Goal: Answer question/provide support

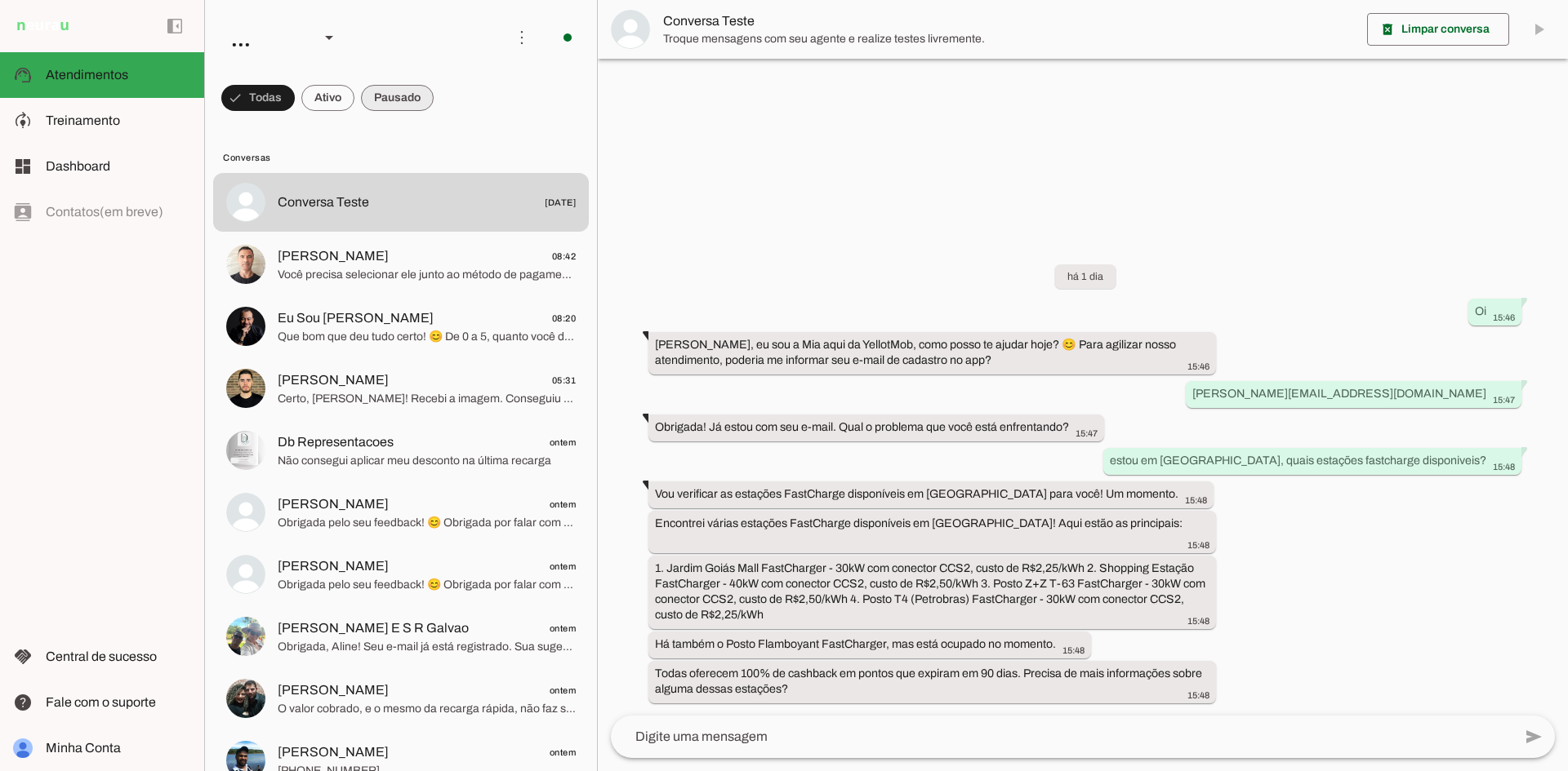
click at [294, 105] on span at bounding box center [258, 98] width 73 height 39
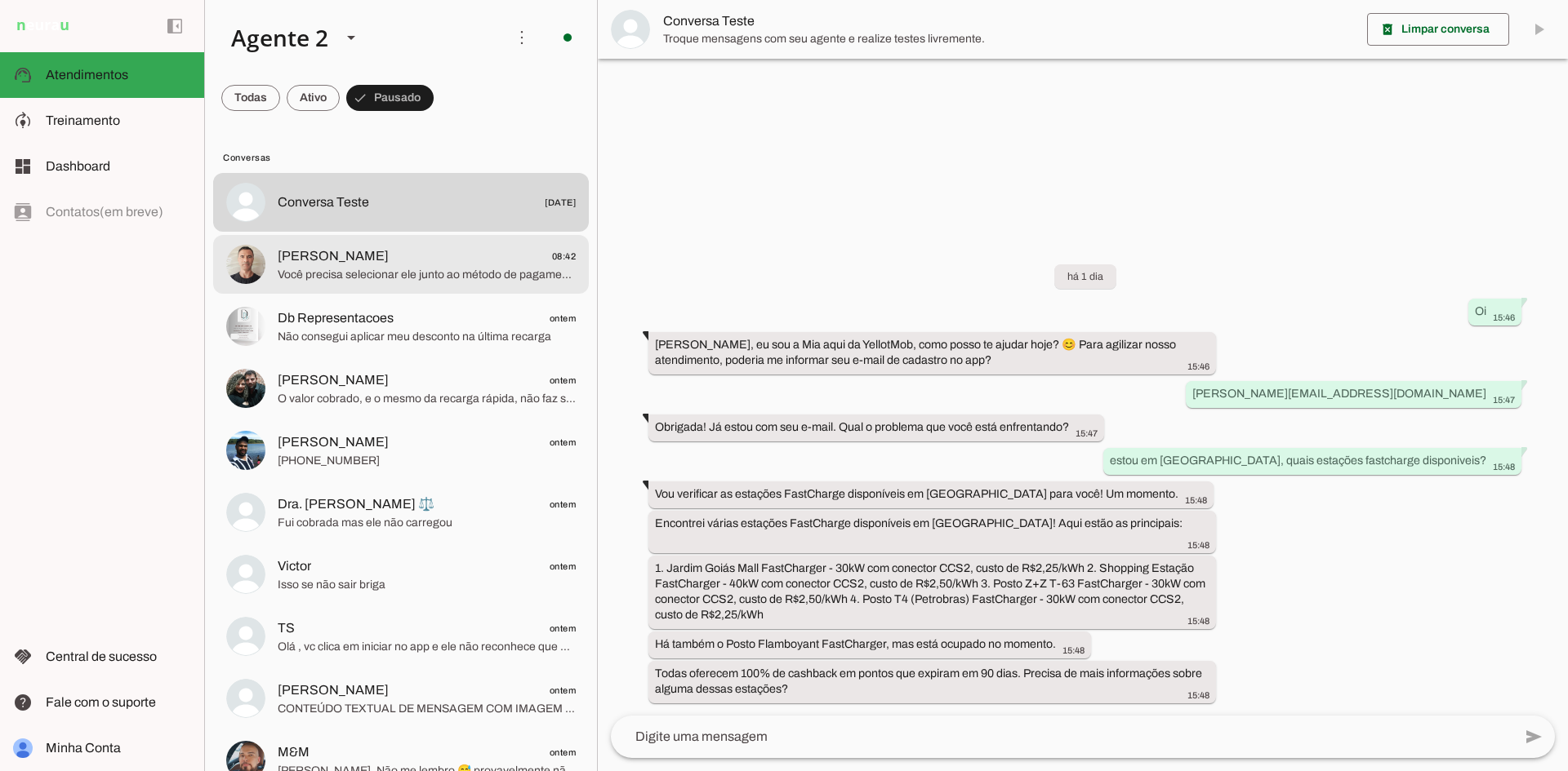
click at [436, 277] on span "Você precisa selecionar ele junto ao método de pagamento, antes de iniciar a re…" at bounding box center [426, 274] width 298 height 16
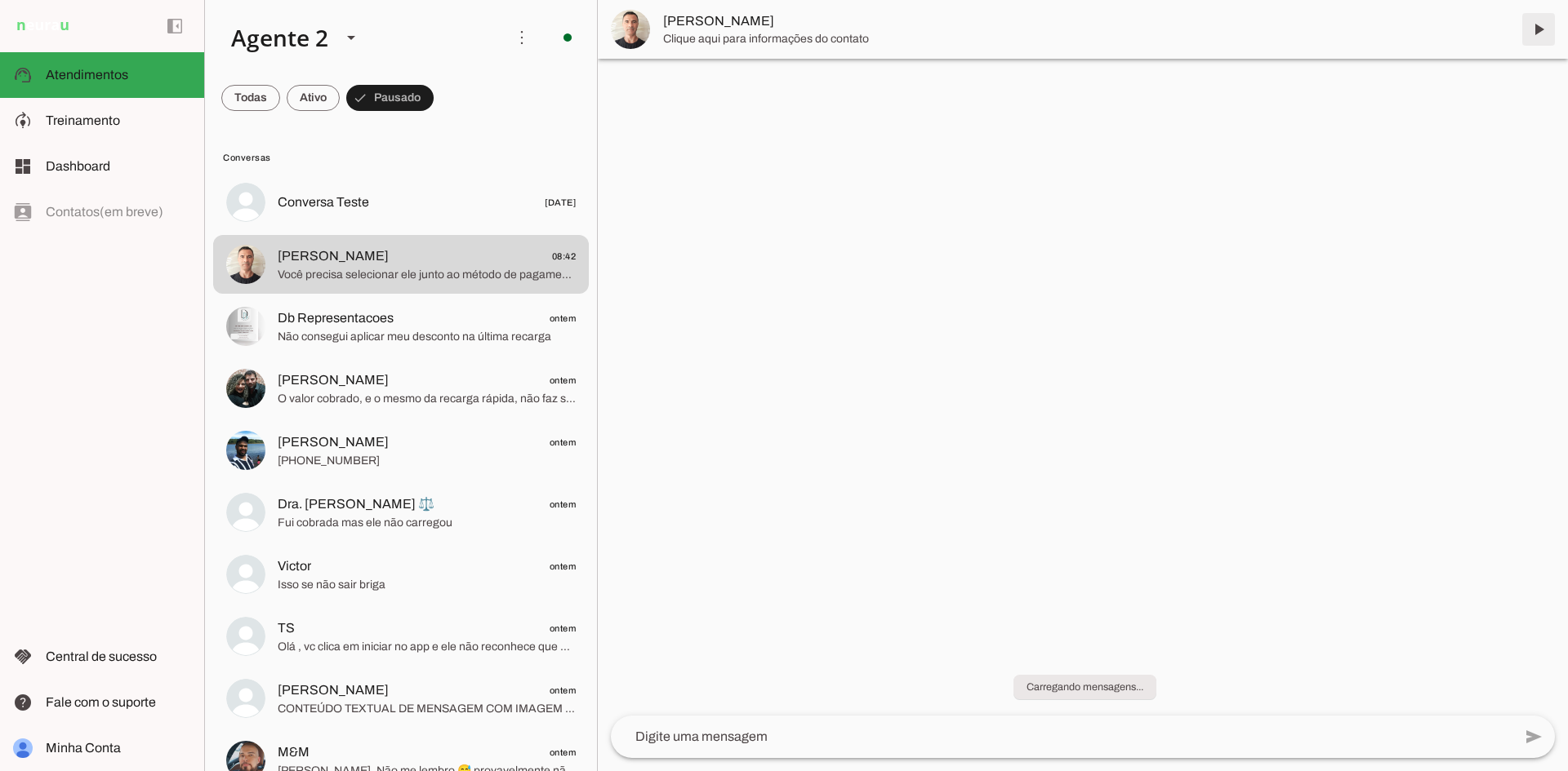
click at [1549, 30] on span at bounding box center [1538, 29] width 39 height 39
